Goal: Information Seeking & Learning: Learn about a topic

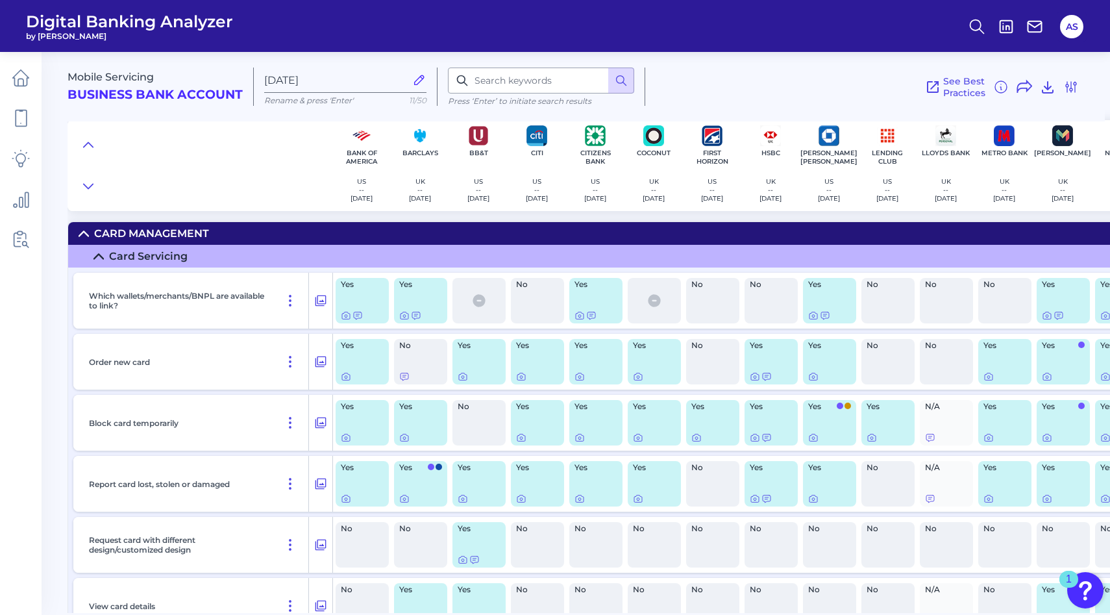
scroll to position [1251, 403]
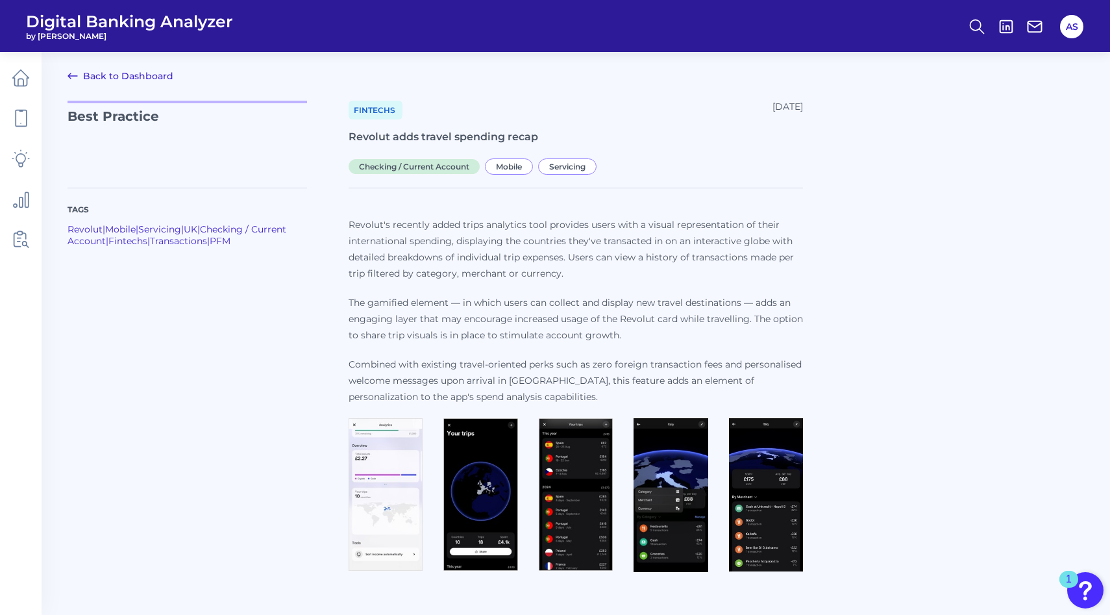
click at [385, 449] on img at bounding box center [386, 494] width 74 height 153
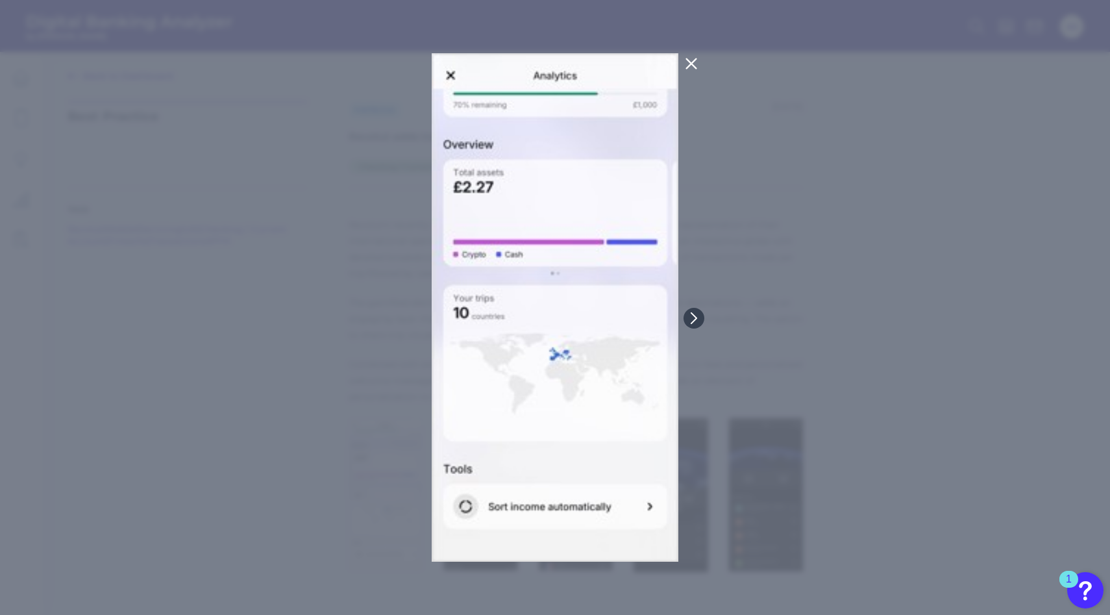
click at [689, 66] on icon at bounding box center [692, 64] width 10 height 10
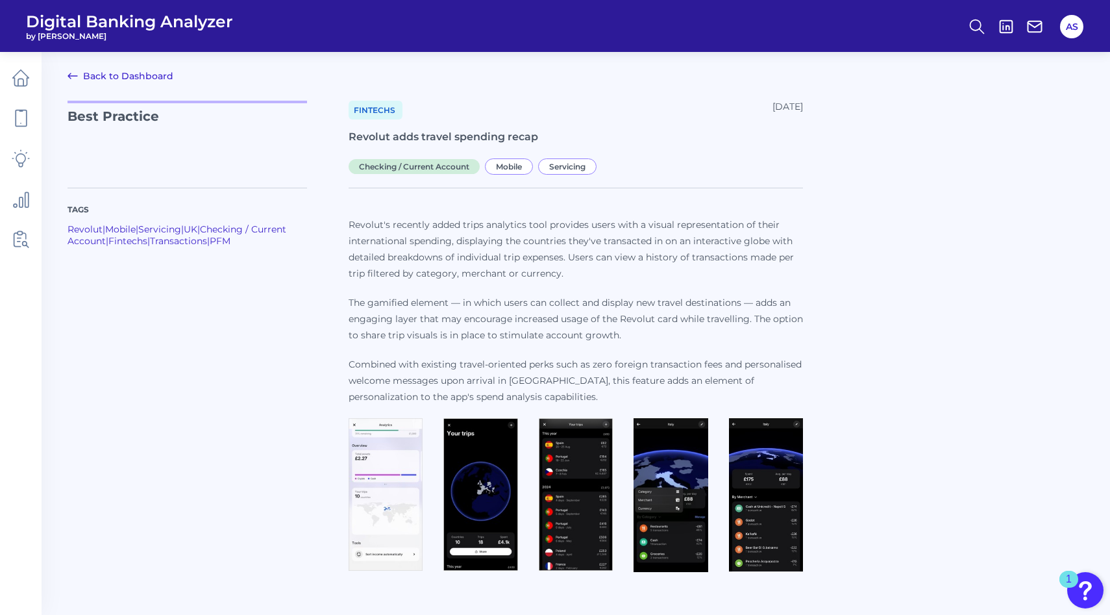
click at [461, 502] on img at bounding box center [480, 494] width 74 height 153
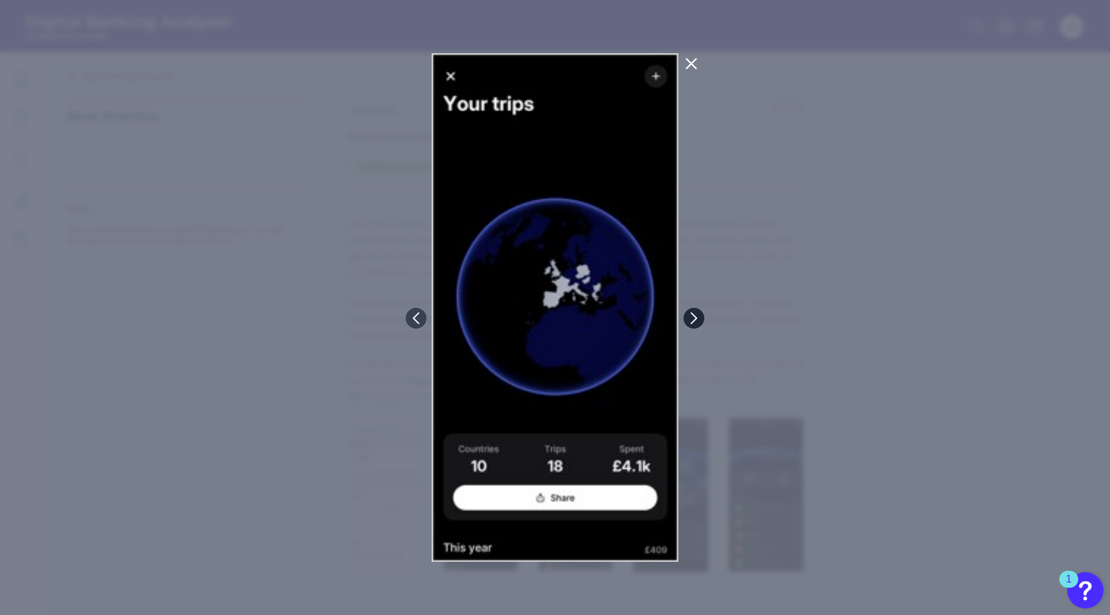
click at [693, 316] on icon at bounding box center [694, 318] width 12 height 12
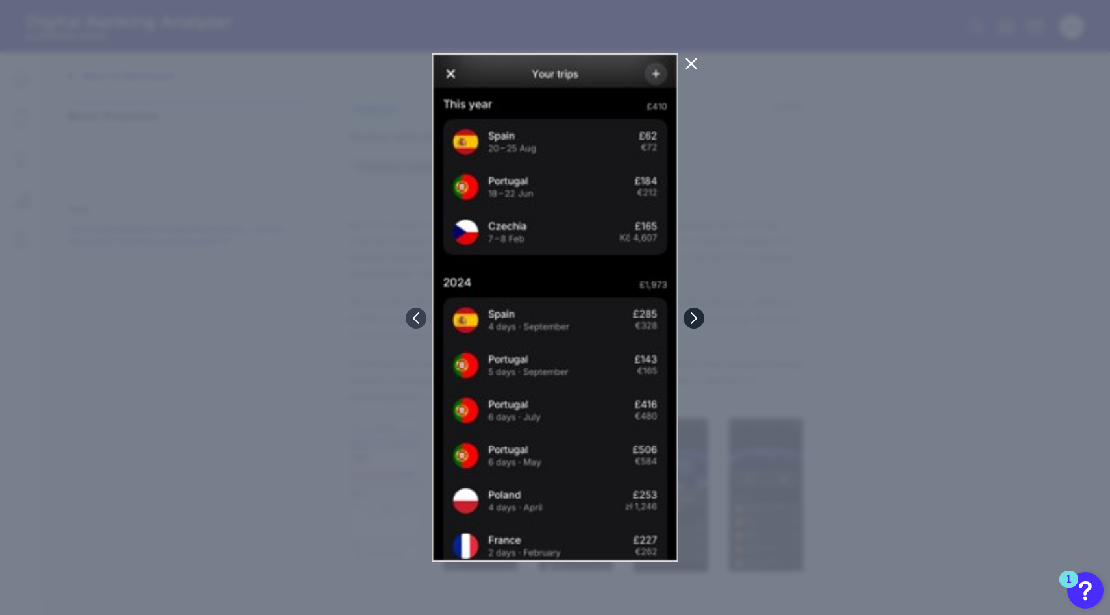
click at [693, 316] on icon at bounding box center [694, 318] width 12 height 12
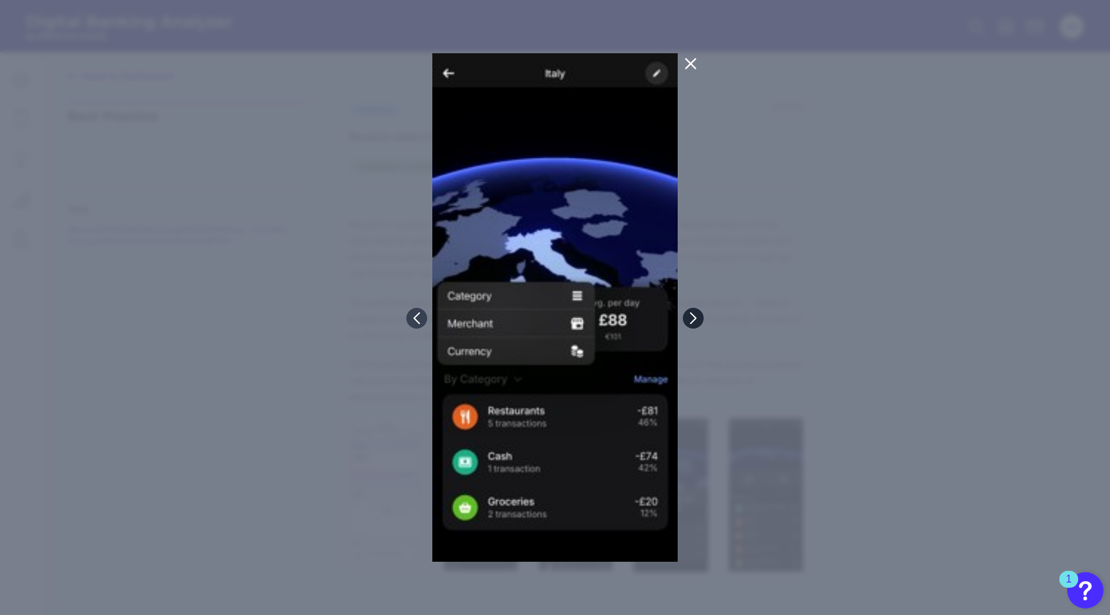
click at [693, 316] on icon at bounding box center [694, 318] width 12 height 12
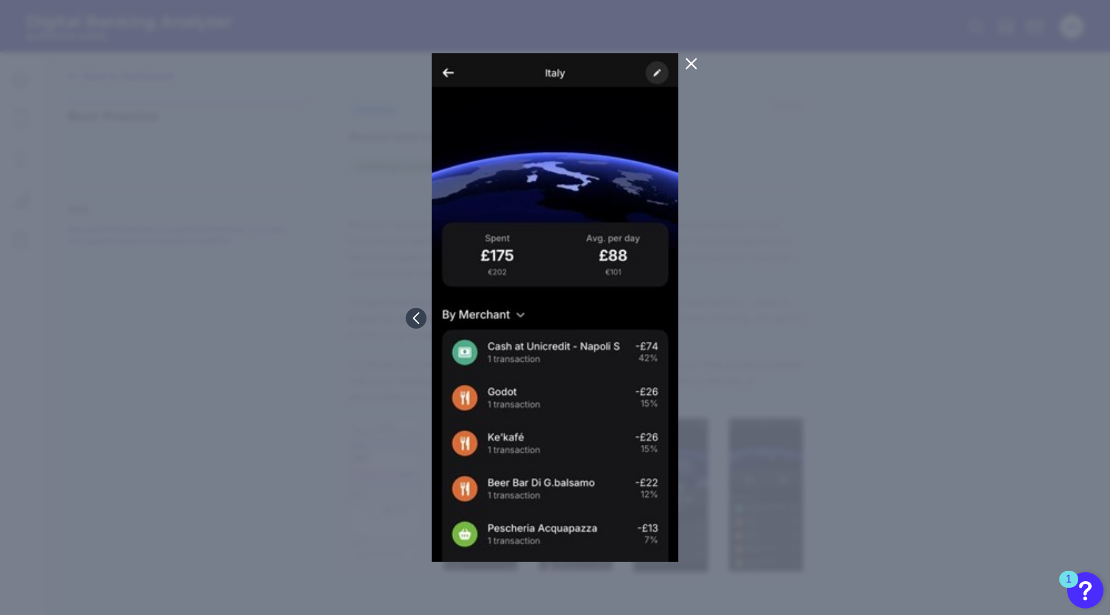
click at [695, 62] on icon at bounding box center [692, 64] width 16 height 16
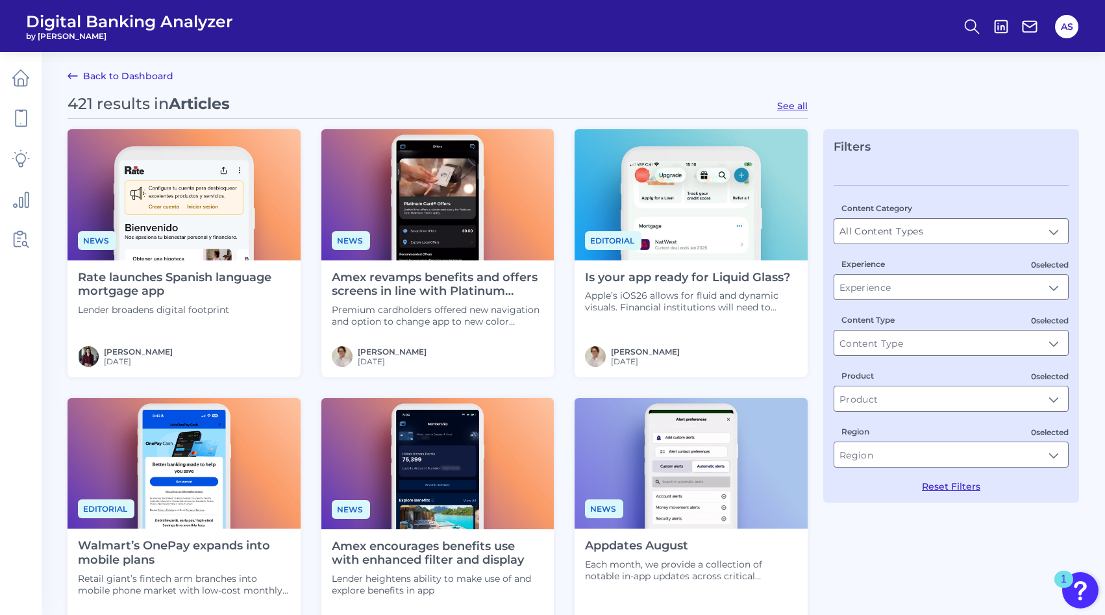
click at [390, 284] on h4 "Amex revamps benefits and offers screens in line with Platinum overhaul" at bounding box center [438, 285] width 212 height 28
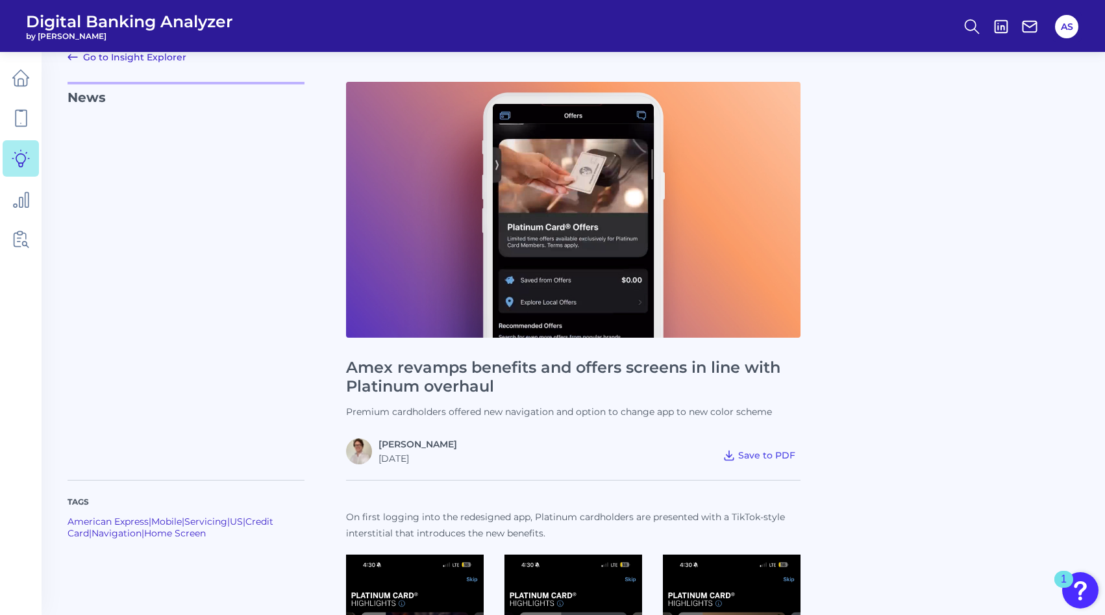
scroll to position [18, 0]
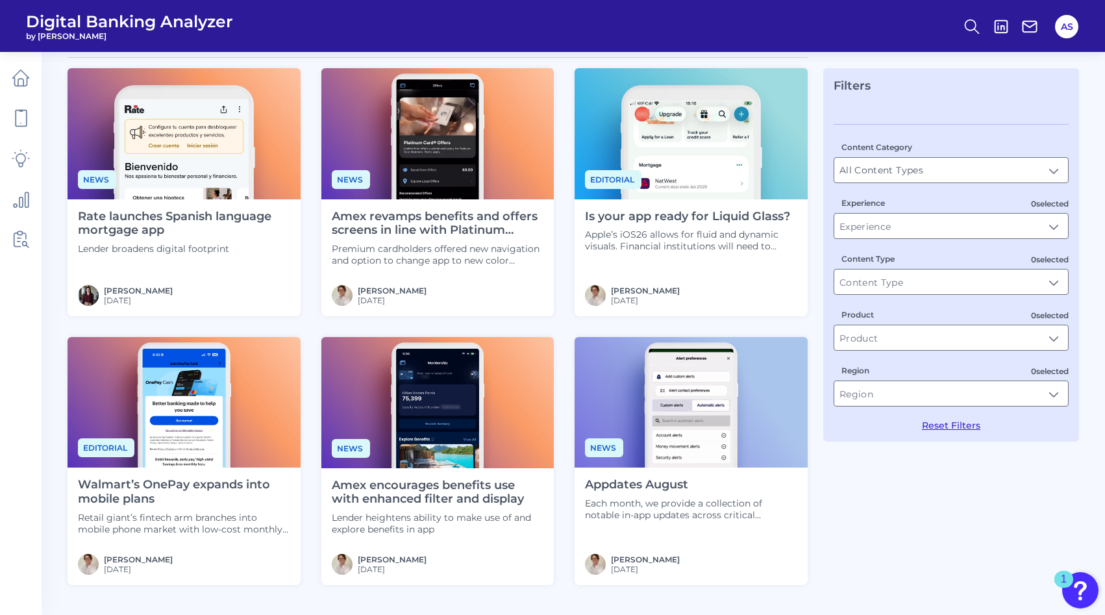
scroll to position [97, 0]
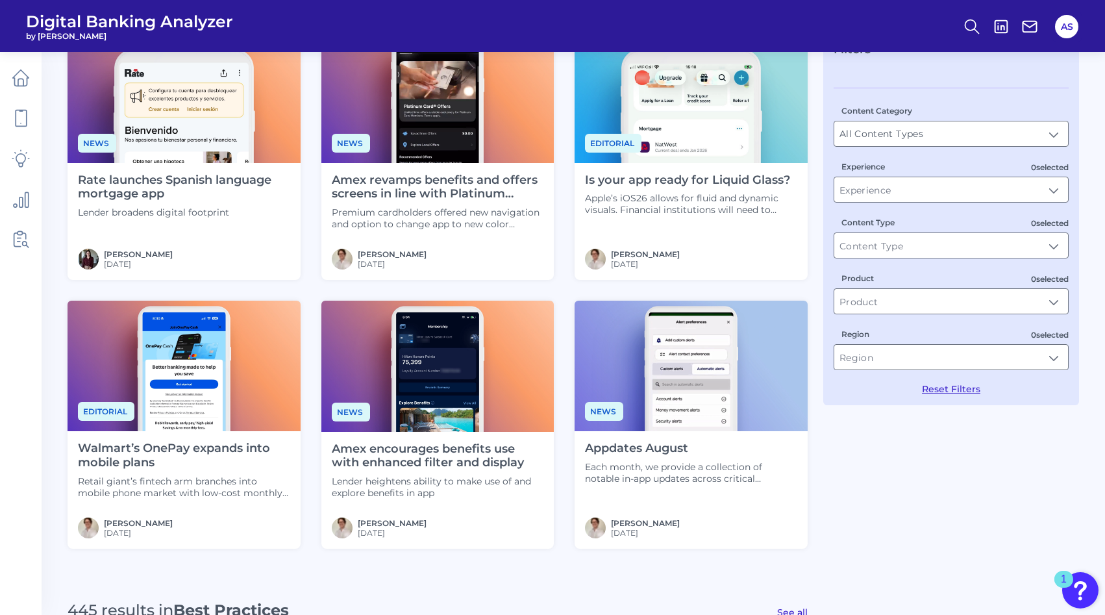
click at [607, 466] on p "Each month, we provide a collection of notable in-app updates across critical c…" at bounding box center [691, 472] width 212 height 23
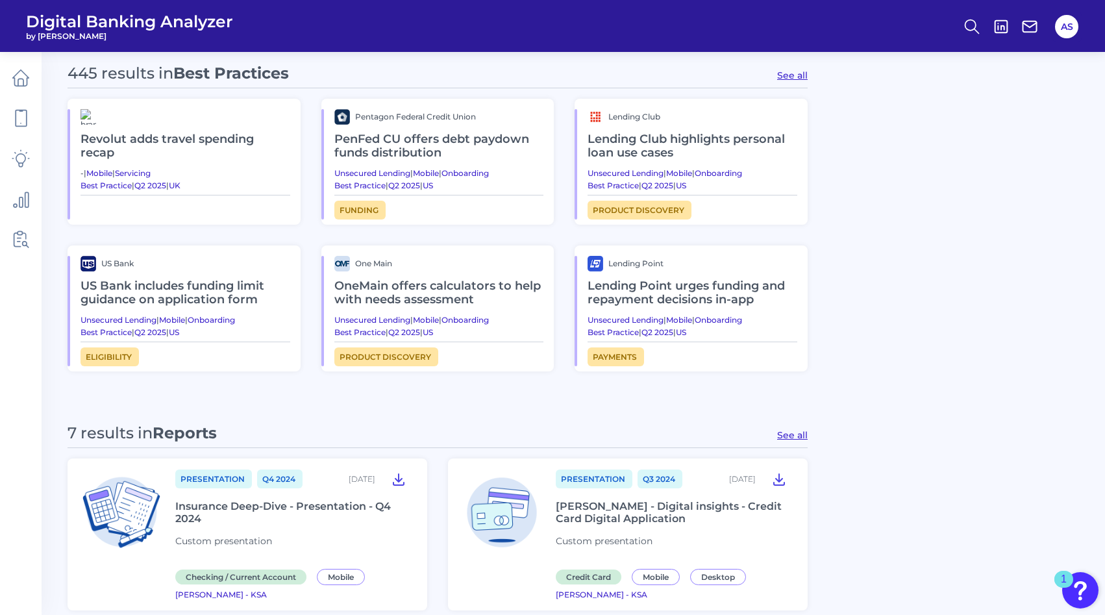
scroll to position [634, 0]
click at [787, 73] on button "See all" at bounding box center [792, 76] width 31 height 12
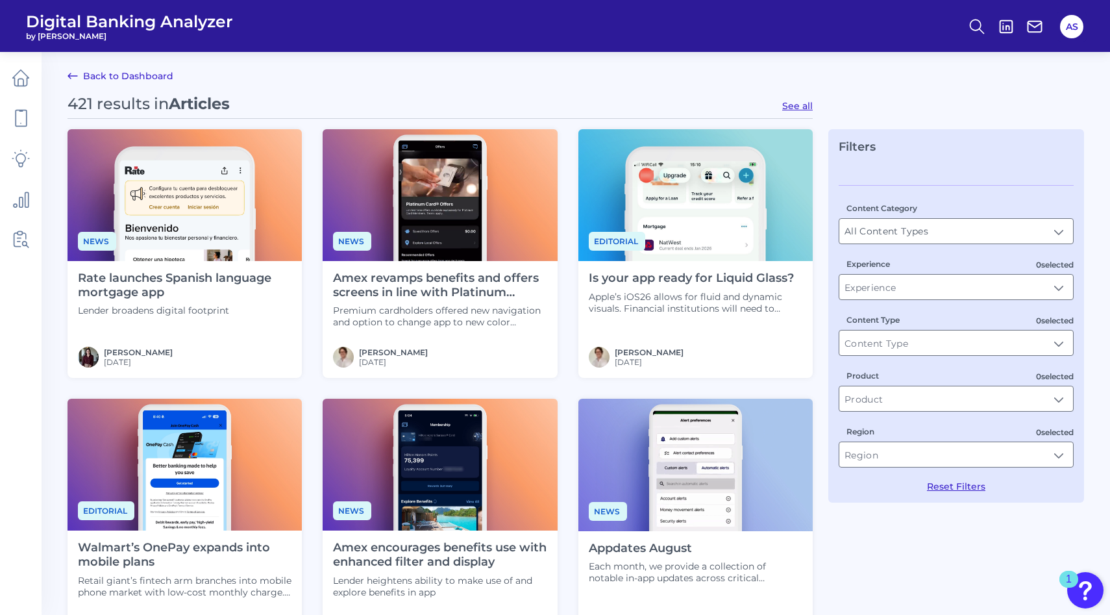
type input "Best Practices"
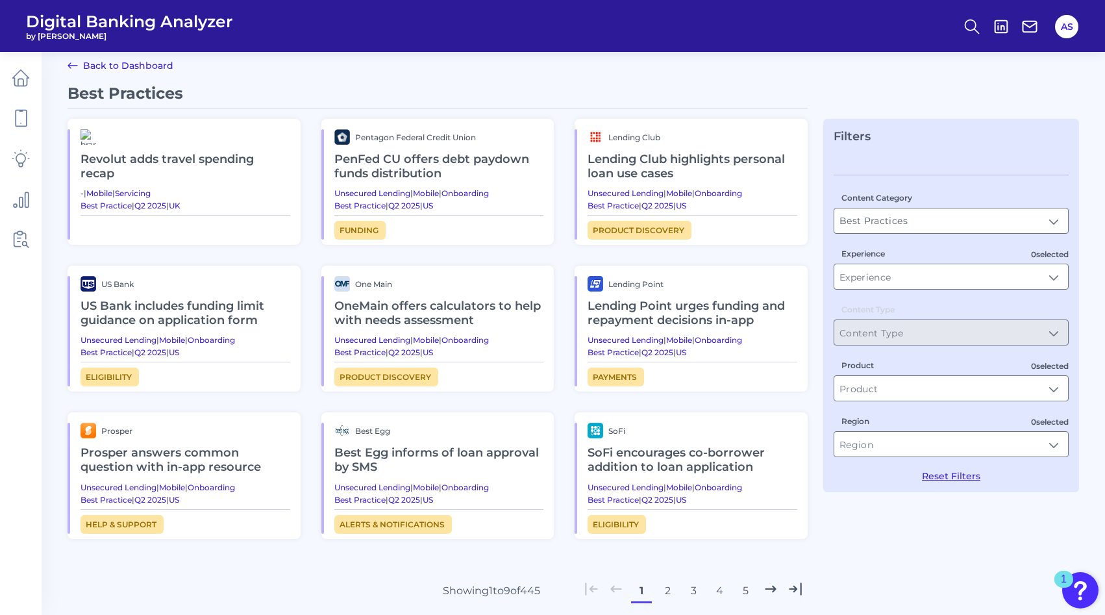
scroll to position [8, 0]
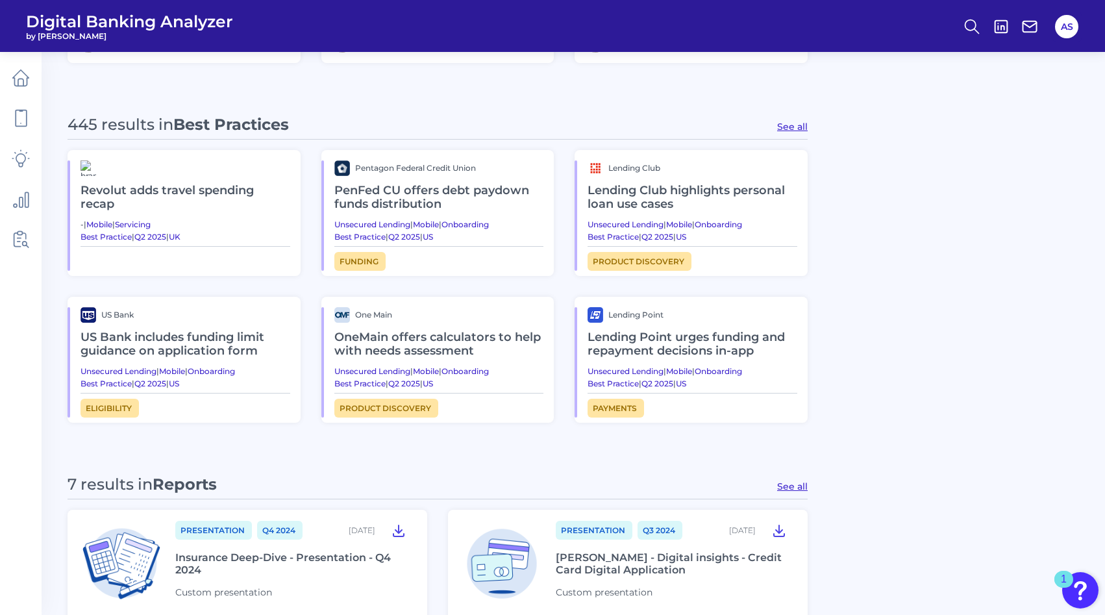
scroll to position [582, 0]
click at [794, 128] on button "See all" at bounding box center [792, 128] width 31 height 12
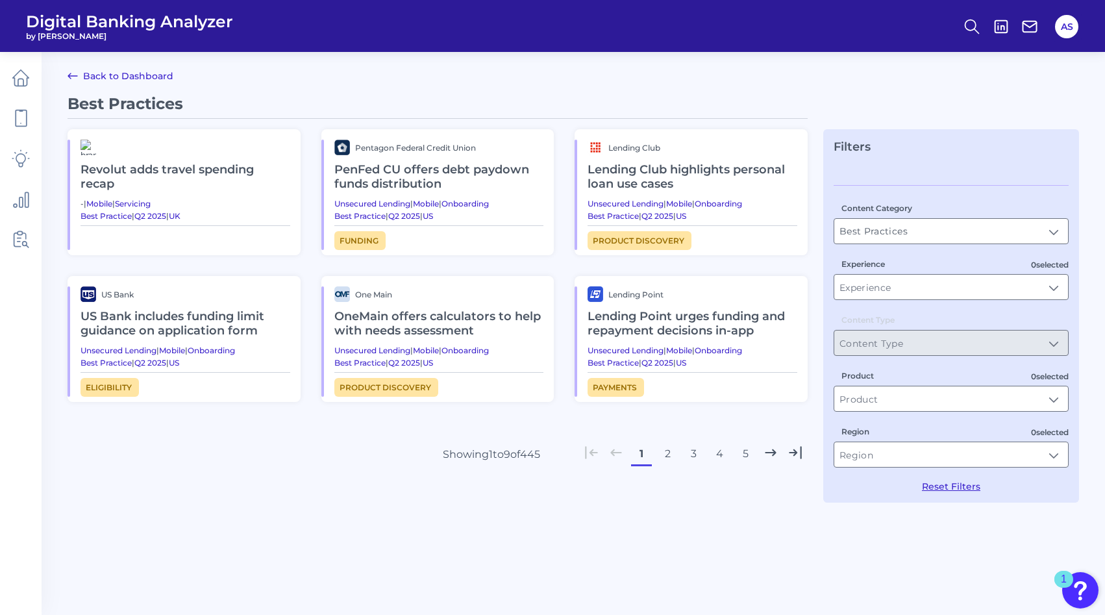
type input "Best Practices"
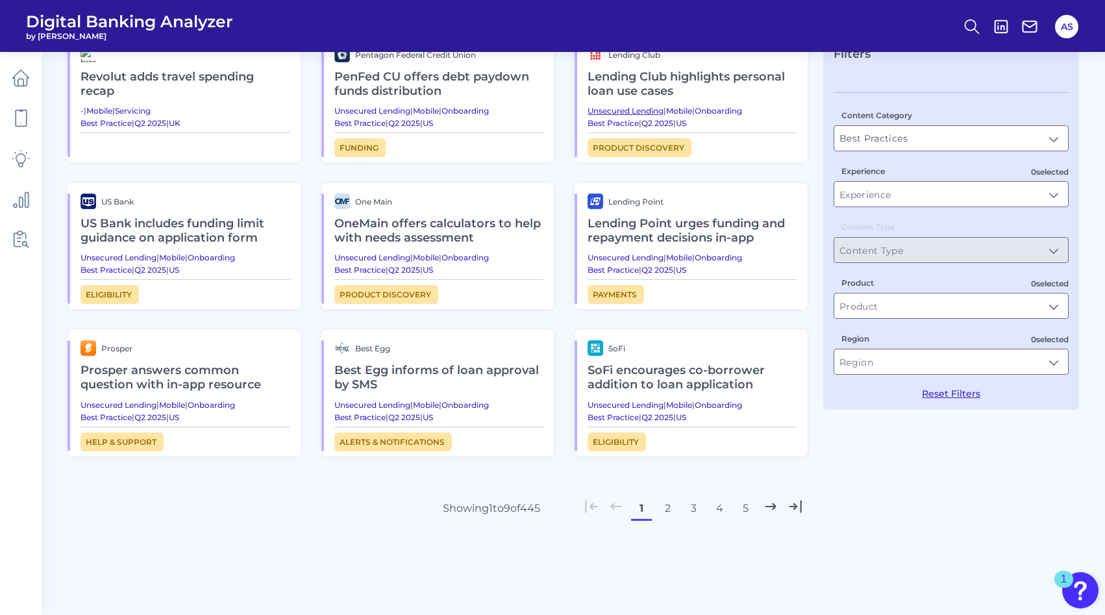
scroll to position [107, 0]
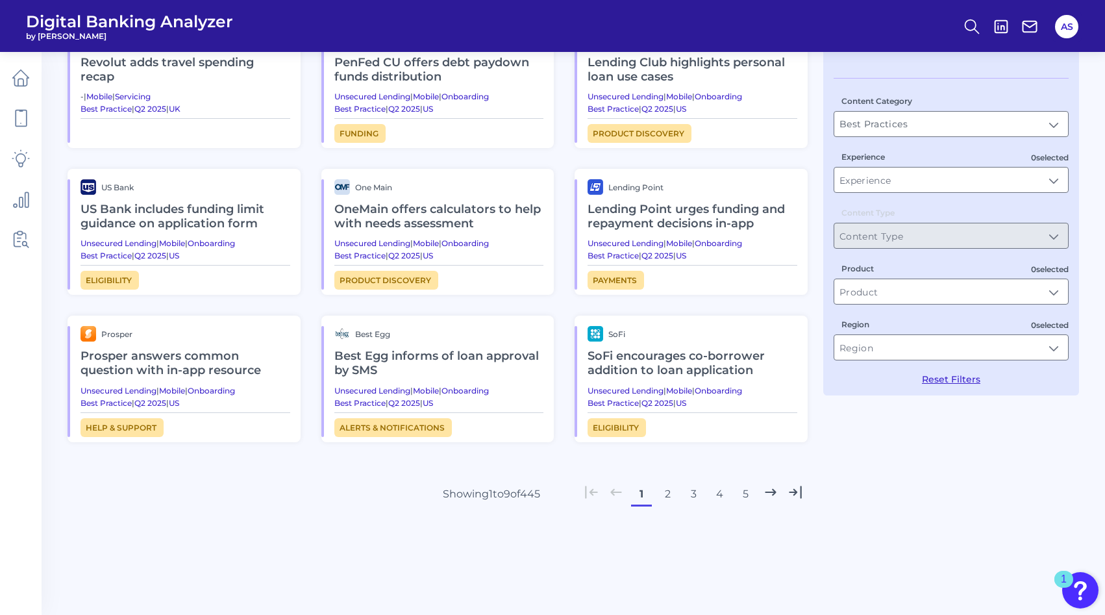
click at [670, 497] on button "2" at bounding box center [667, 494] width 21 height 21
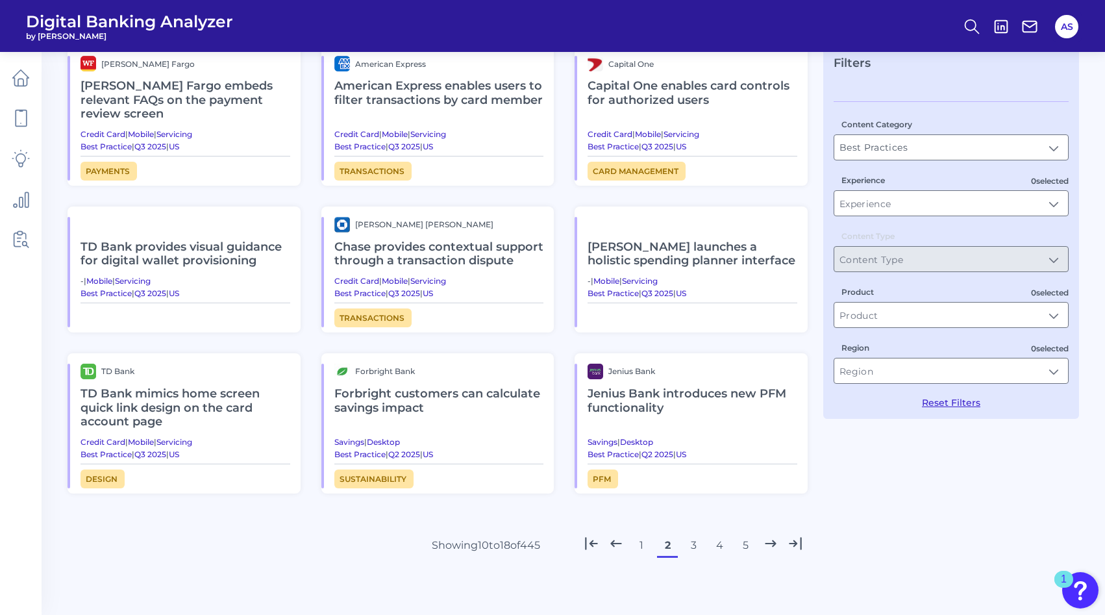
scroll to position [84, 0]
click at [481, 95] on h2 "American Express enables users to filter transactions by card member" at bounding box center [439, 93] width 210 height 44
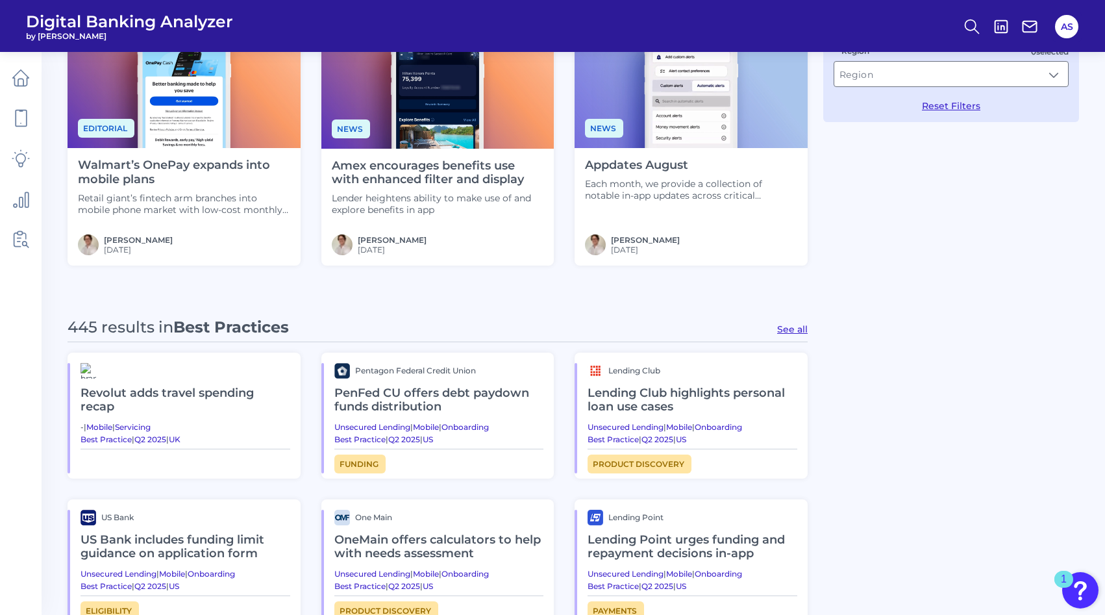
scroll to position [384, 0]
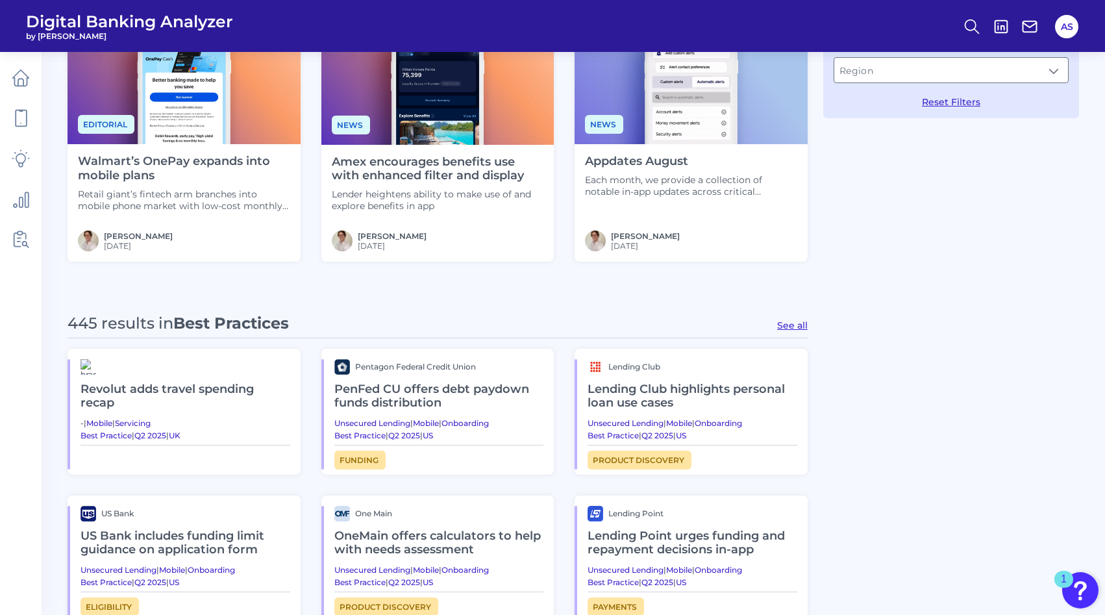
click at [798, 326] on button "See all" at bounding box center [792, 325] width 31 height 12
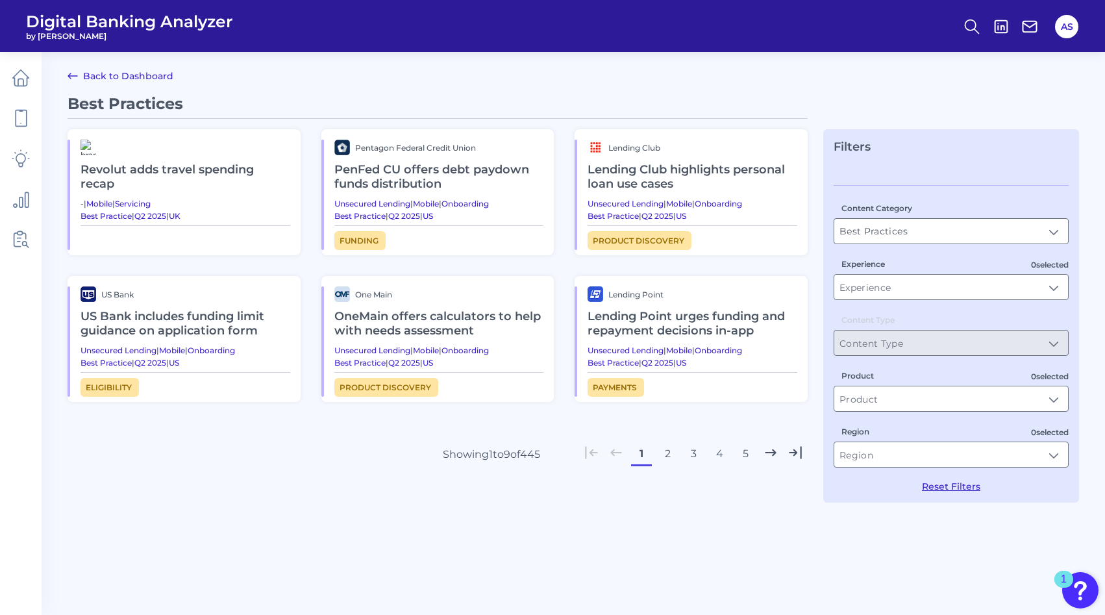
type input "Best Practices"
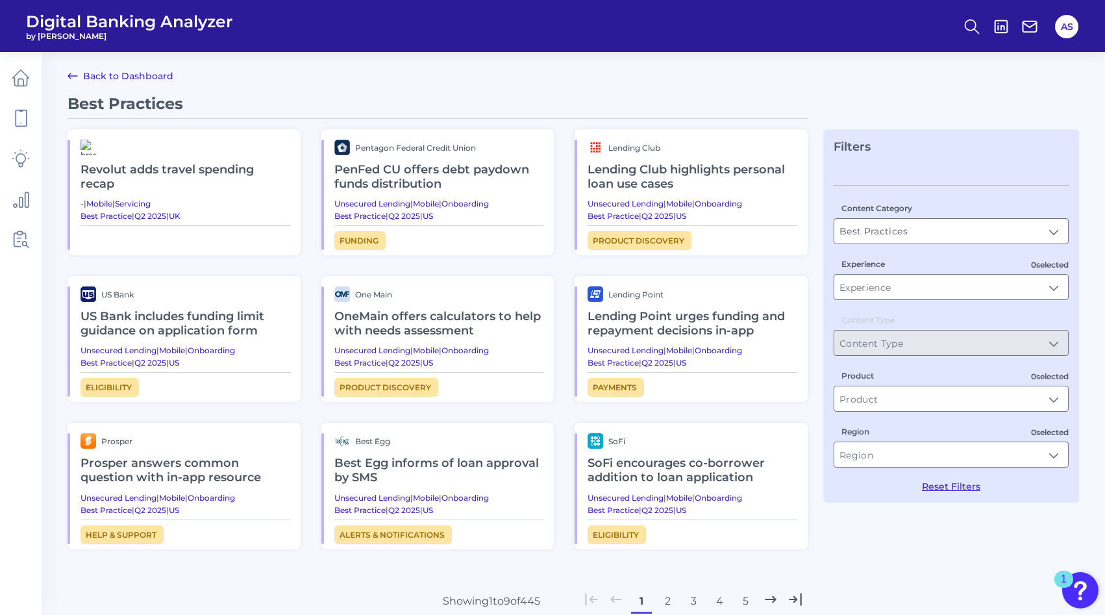
click at [612, 40] on header "Digital Banking Analyzer by Curinos AS" at bounding box center [552, 26] width 1105 height 52
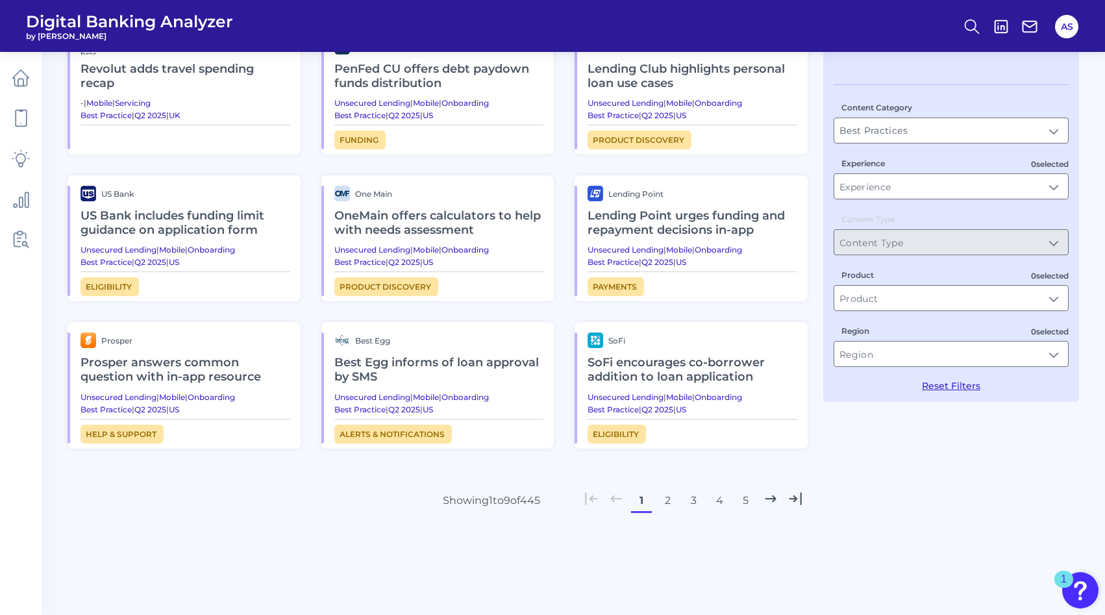
scroll to position [107, 0]
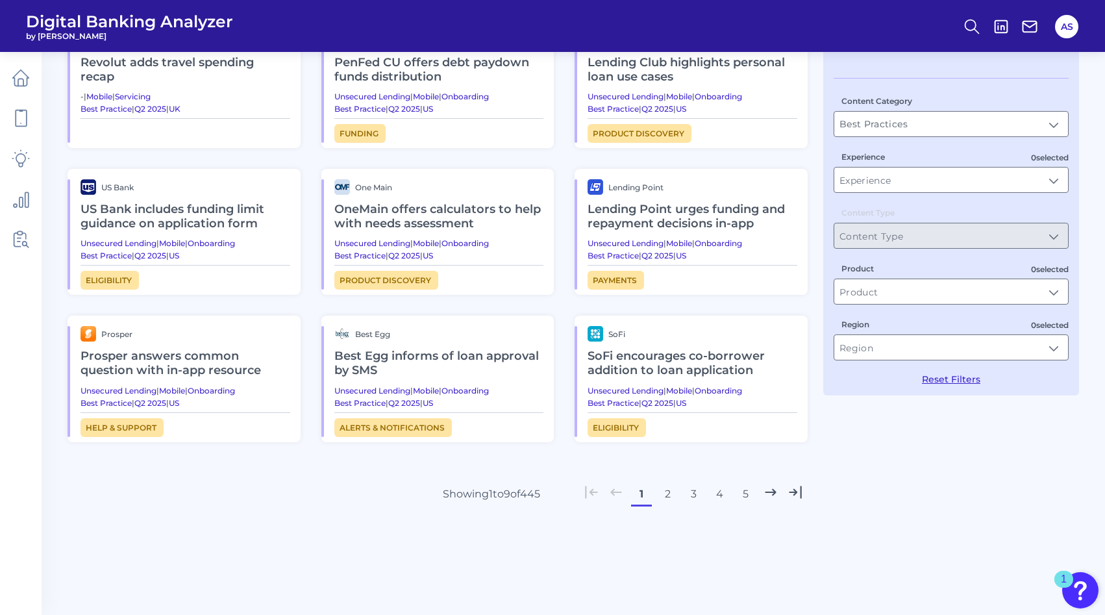
click at [664, 493] on button "2" at bounding box center [667, 494] width 21 height 21
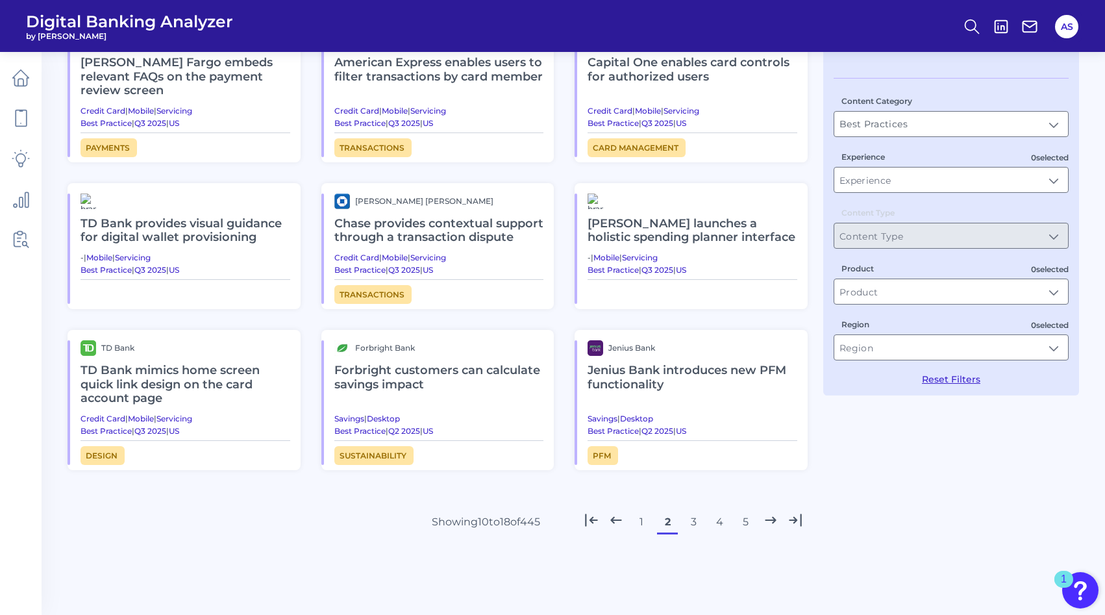
click at [652, 395] on h2 "Jenius Bank introduces new PFM functionality" at bounding box center [693, 378] width 210 height 44
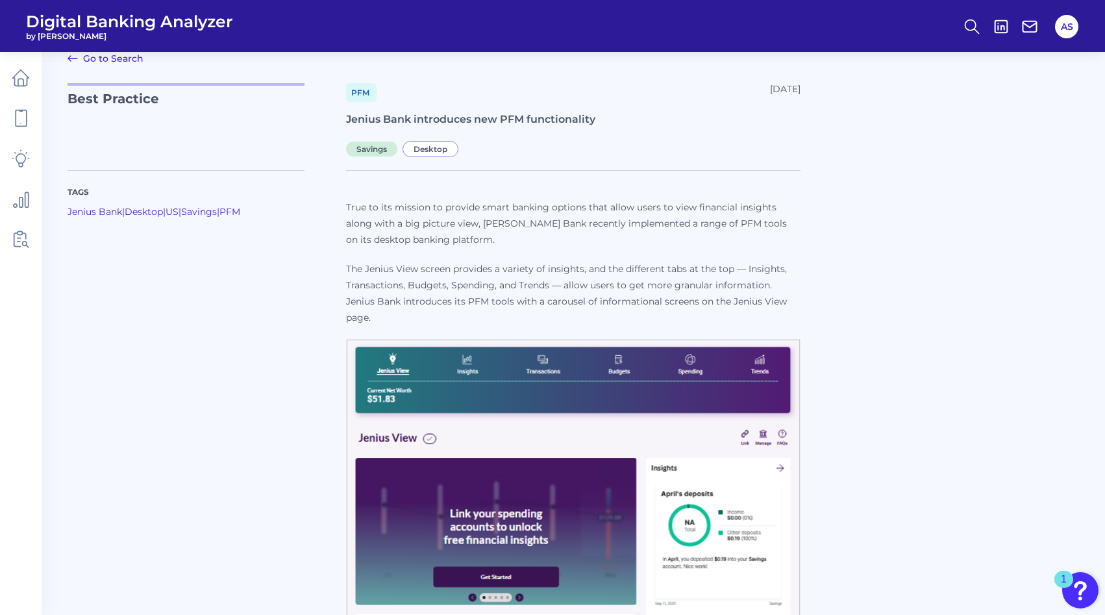
scroll to position [15, 0]
